Goal: Transaction & Acquisition: Purchase product/service

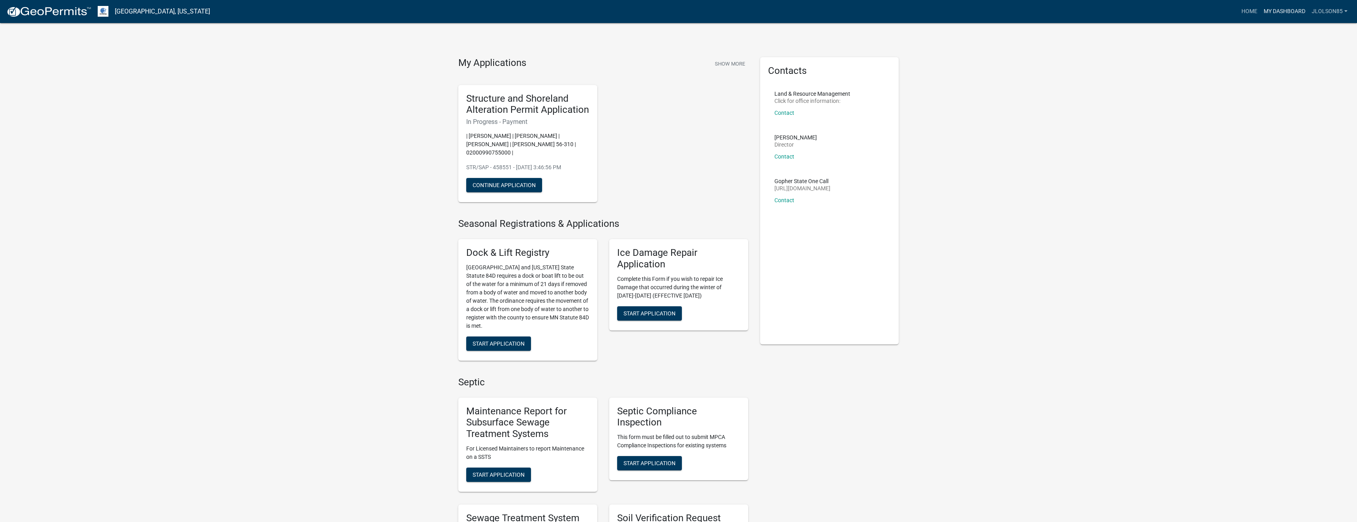
click at [1289, 11] on link "My Dashboard" at bounding box center [1284, 11] width 48 height 15
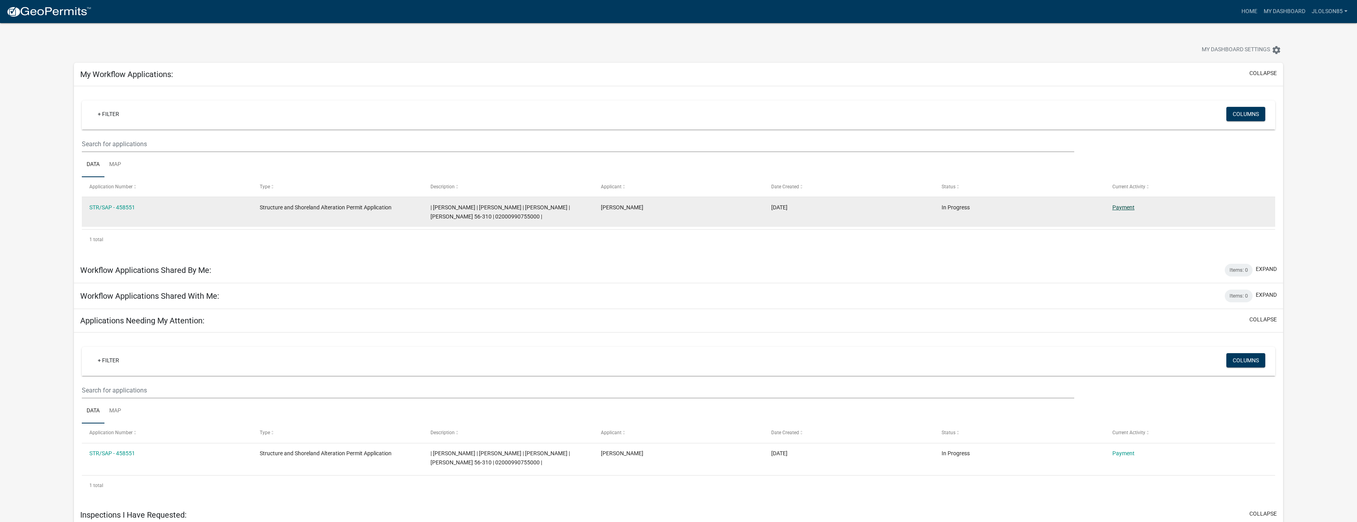
click at [1119, 206] on link "Payment" at bounding box center [1123, 207] width 22 height 6
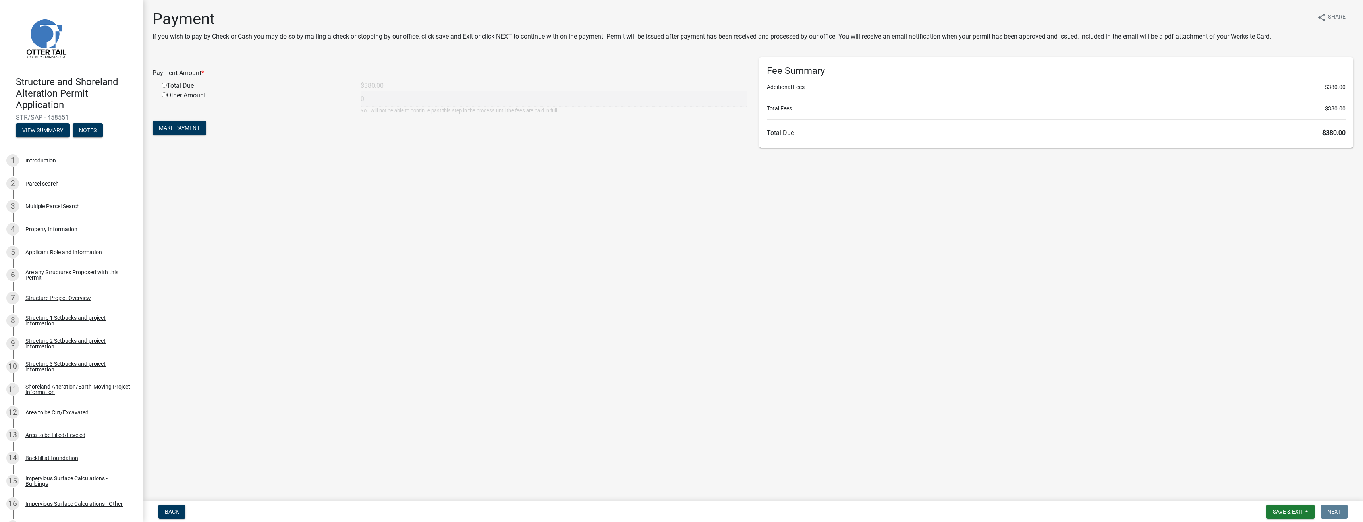
click at [166, 84] on input "radio" at bounding box center [164, 85] width 5 height 5
radio input "true"
type input "380"
click at [191, 133] on button "Make Payment" at bounding box center [179, 128] width 54 height 14
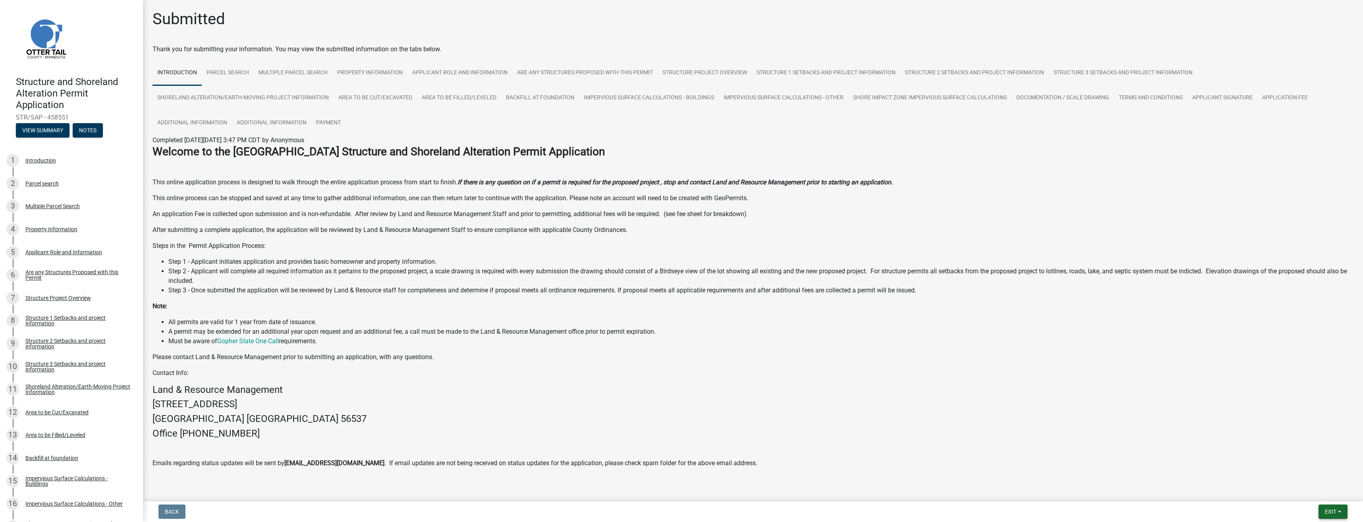
click at [1331, 513] on span "Exit" at bounding box center [1331, 511] width 12 height 6
click at [1314, 491] on button "Save & Exit" at bounding box center [1316, 490] width 64 height 19
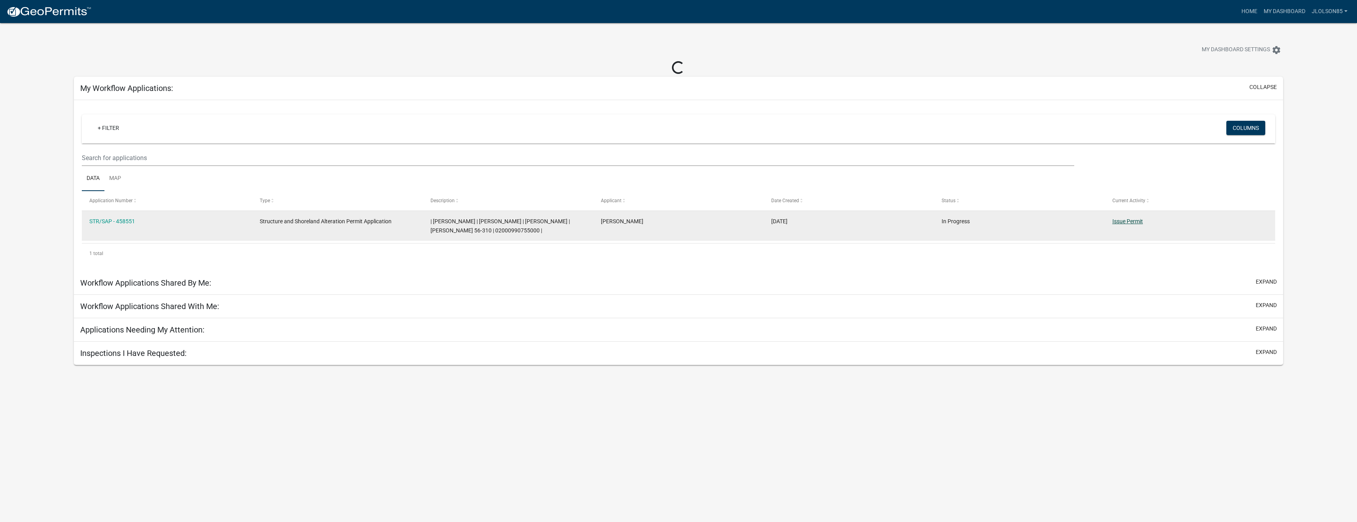
click at [1124, 220] on link "Issue Permit" at bounding box center [1127, 221] width 31 height 6
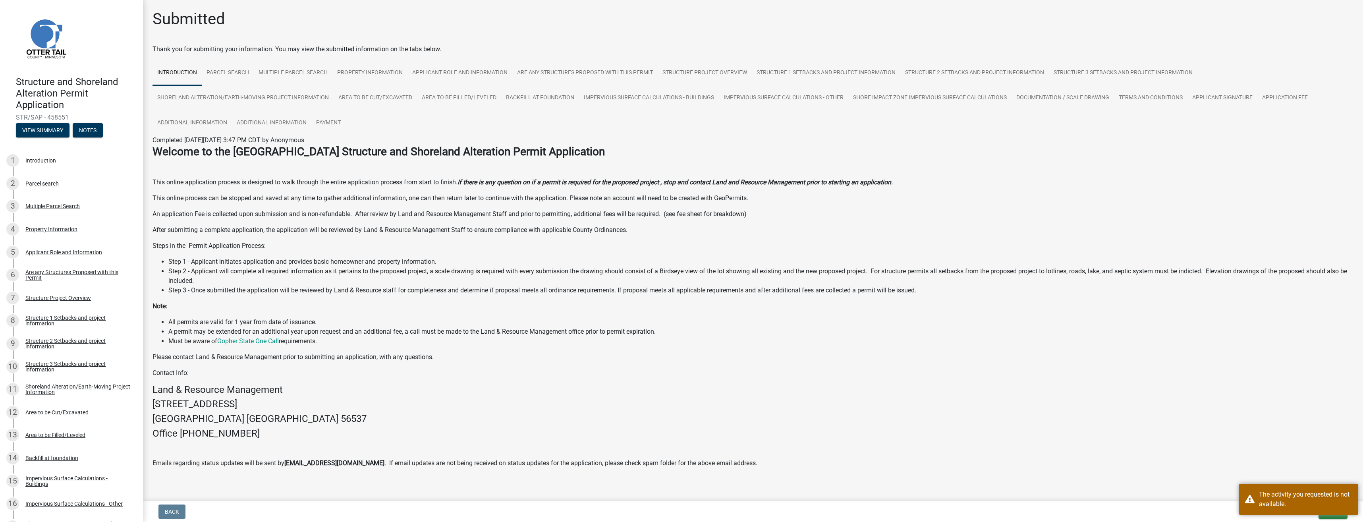
click at [1325, 444] on p at bounding box center [752, 447] width 1201 height 10
